Goal: Task Accomplishment & Management: Manage account settings

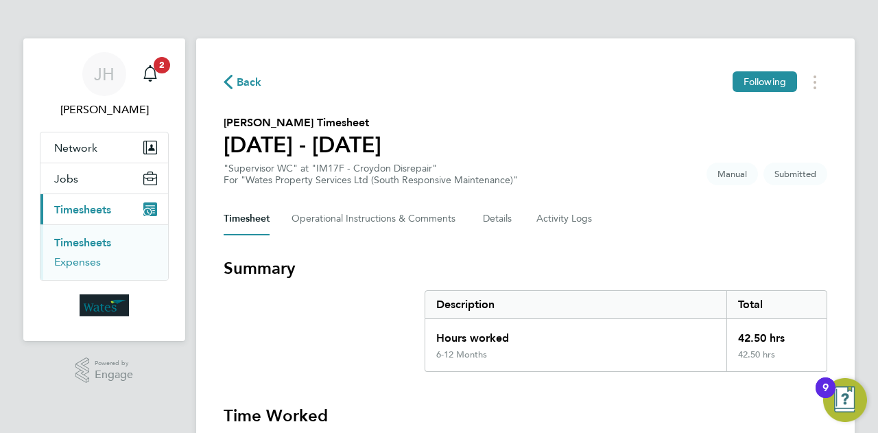
click at [67, 264] on link "Expenses" at bounding box center [77, 261] width 47 height 13
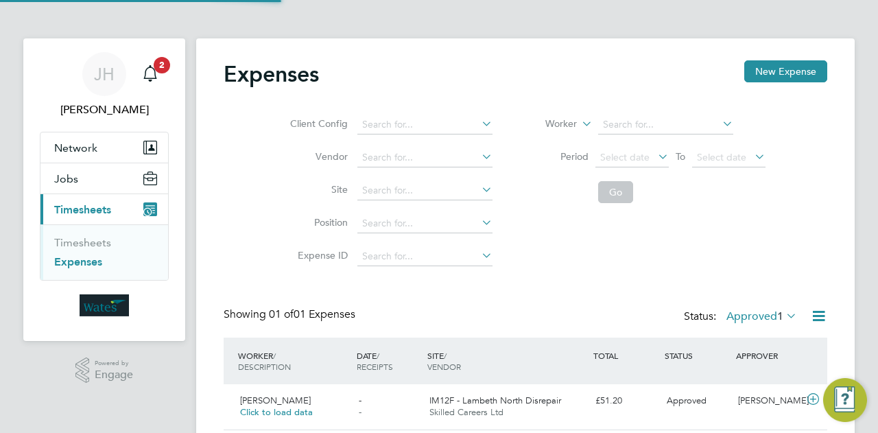
scroll to position [34, 167]
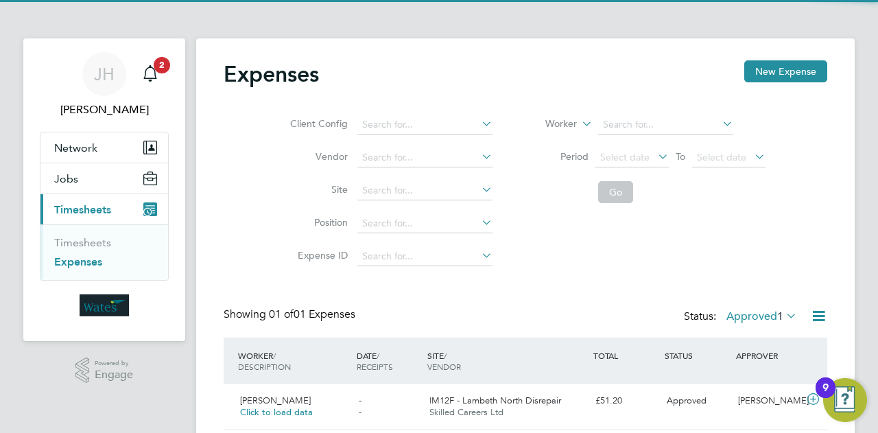
click at [68, 253] on li "Timesheets" at bounding box center [105, 245] width 103 height 19
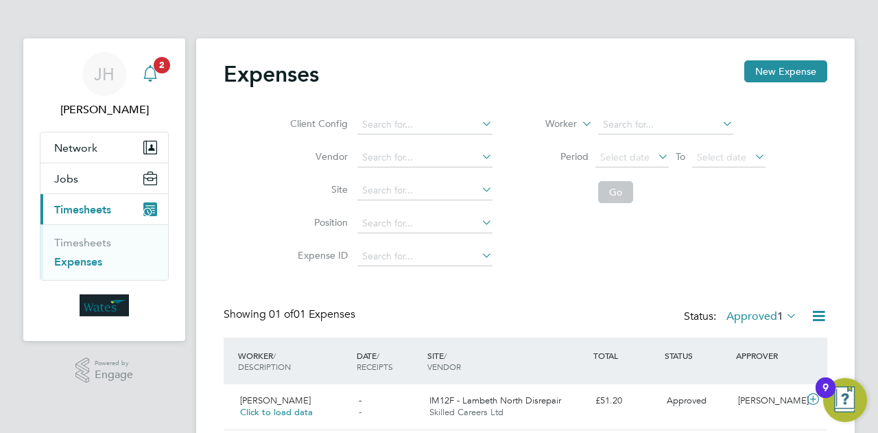
click at [154, 69] on app-badge "2" at bounding box center [162, 64] width 16 height 13
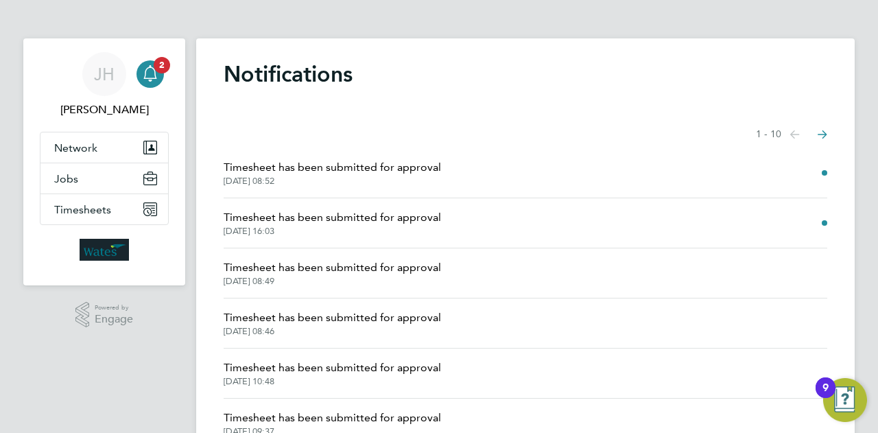
click at [351, 167] on span "Timesheet has been submitted for approval" at bounding box center [332, 167] width 217 height 16
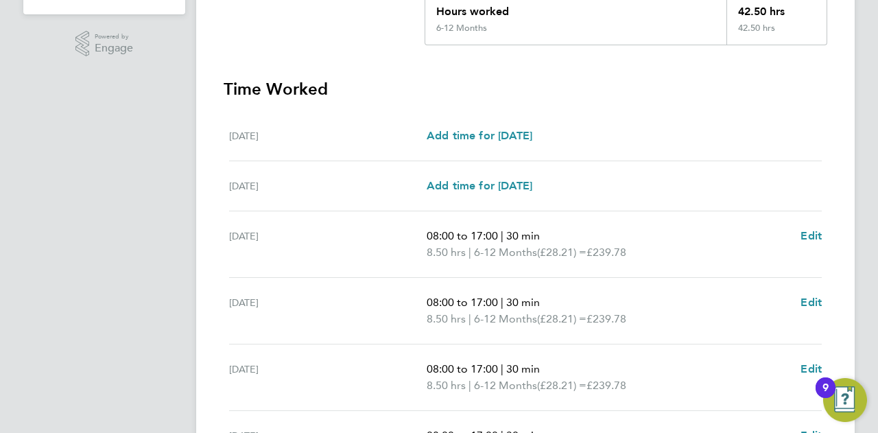
scroll to position [555, 0]
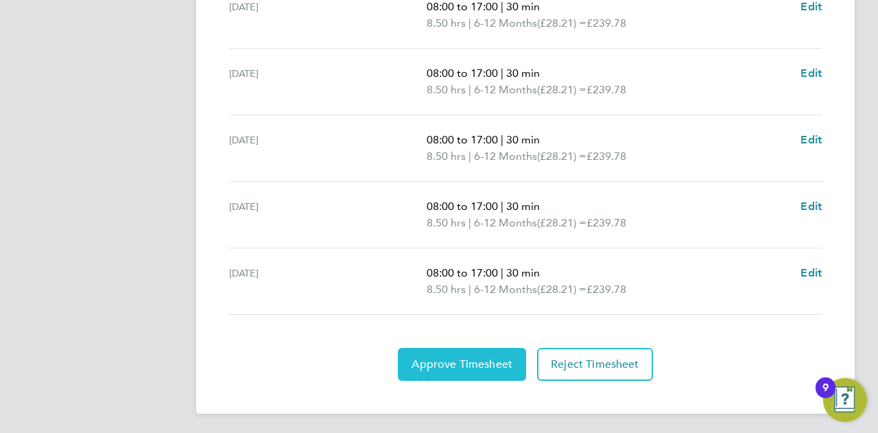
click at [466, 352] on button "Approve Timesheet" at bounding box center [462, 364] width 128 height 33
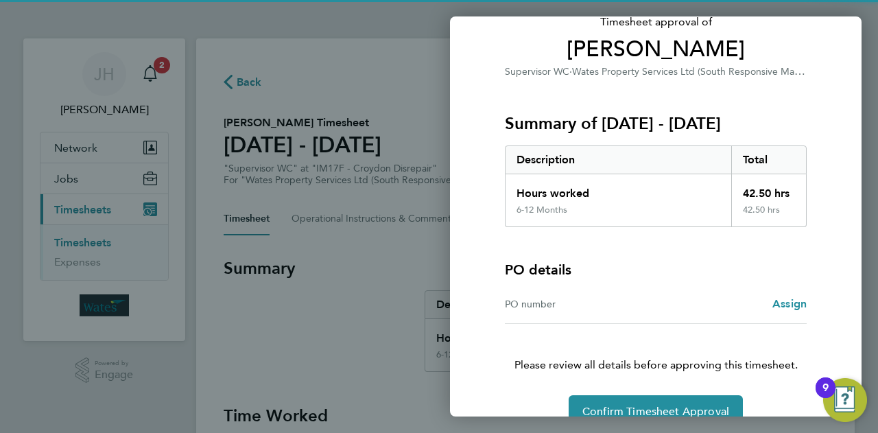
scroll to position [128, 0]
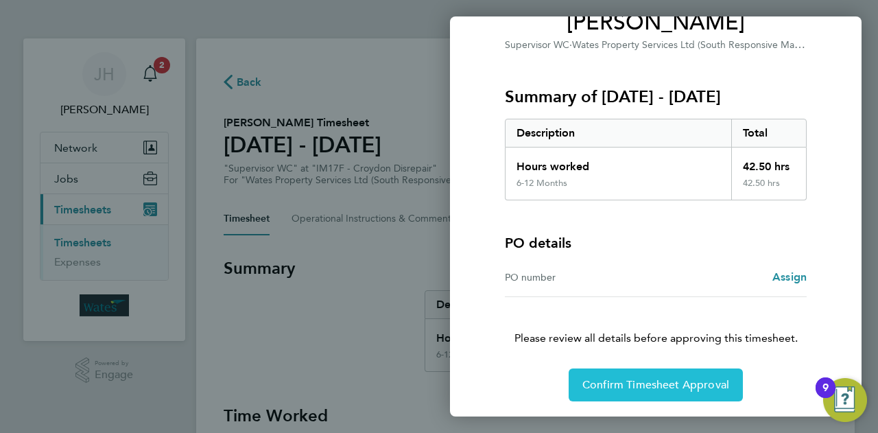
click at [672, 375] on button "Confirm Timesheet Approval" at bounding box center [655, 384] width 174 height 33
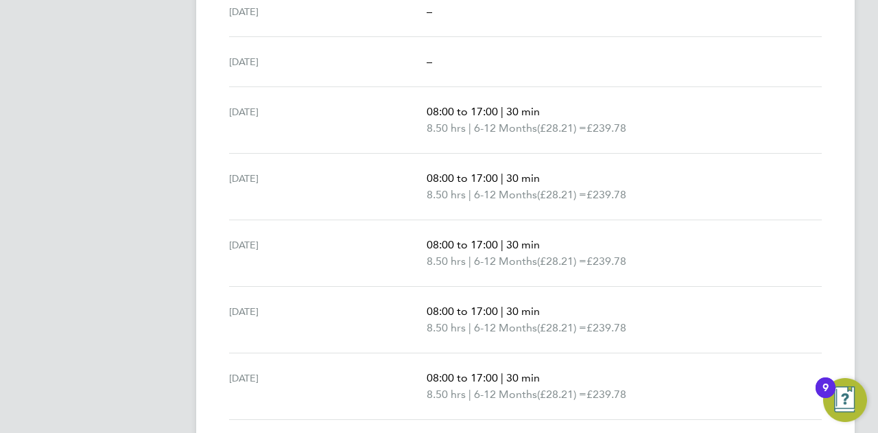
scroll to position [490, 0]
